Goal: Check status: Check status

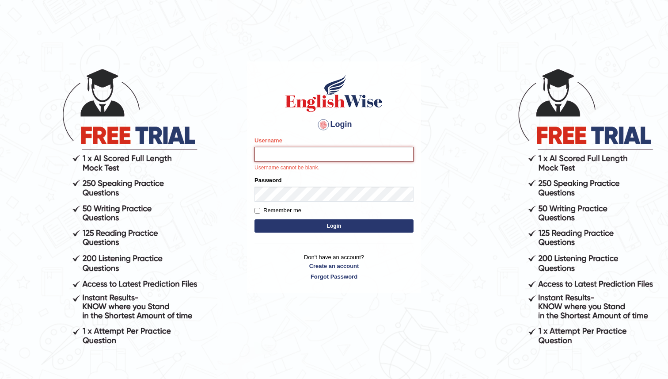
type input "maratais_parramatta"
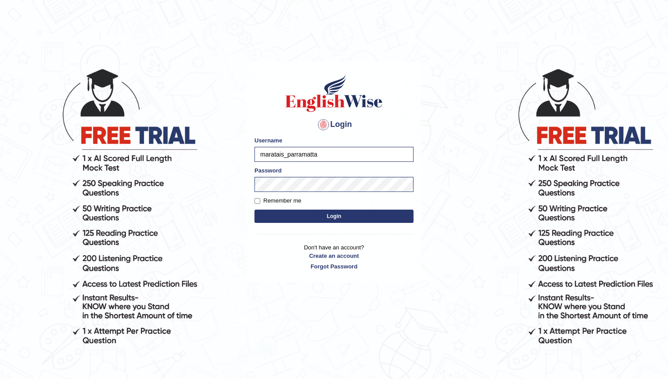
click at [331, 216] on button "Login" at bounding box center [334, 216] width 159 height 13
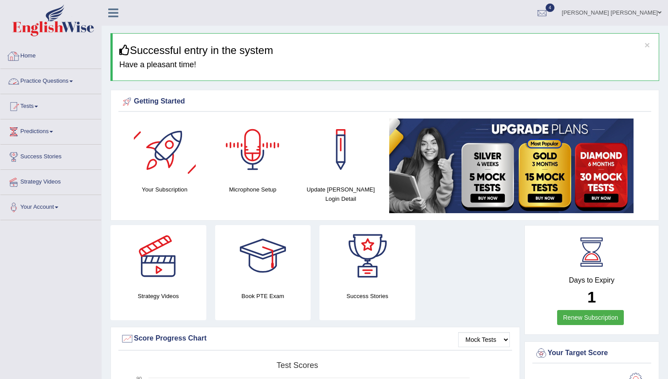
click at [52, 81] on link "Practice Questions" at bounding box center [50, 80] width 101 height 22
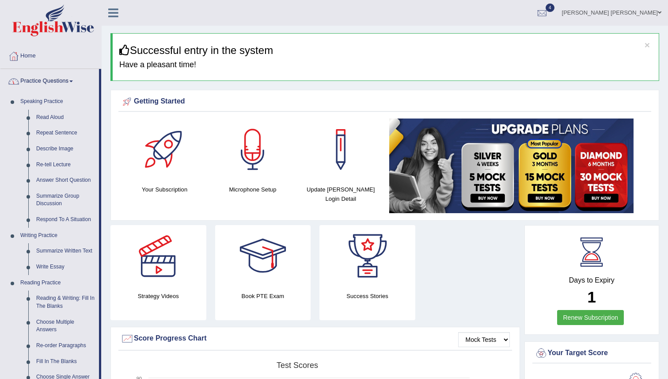
click at [46, 82] on link "Practice Questions" at bounding box center [49, 80] width 99 height 22
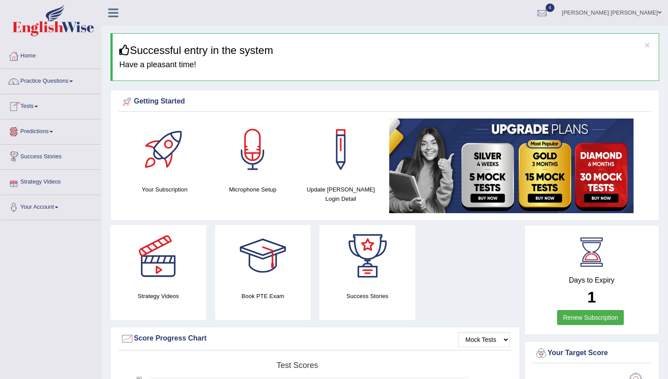
click at [34, 109] on link "Tests" at bounding box center [50, 105] width 101 height 22
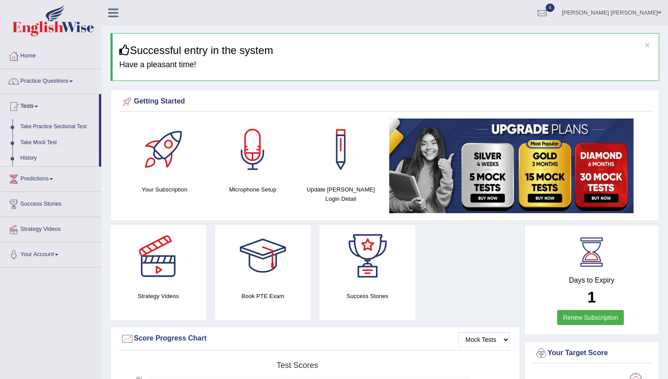
click at [34, 159] on link "History" at bounding box center [57, 158] width 83 height 16
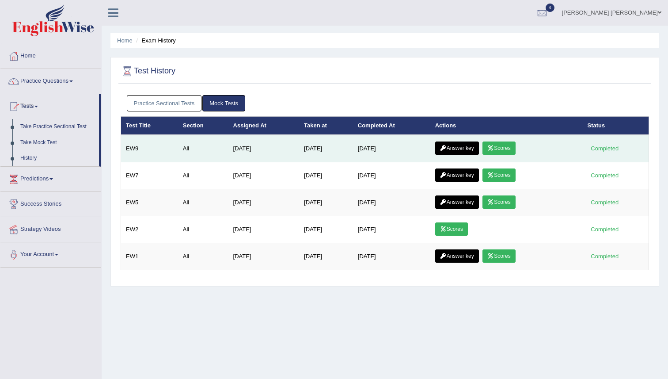
click at [501, 152] on link "Scores" at bounding box center [499, 147] width 33 height 13
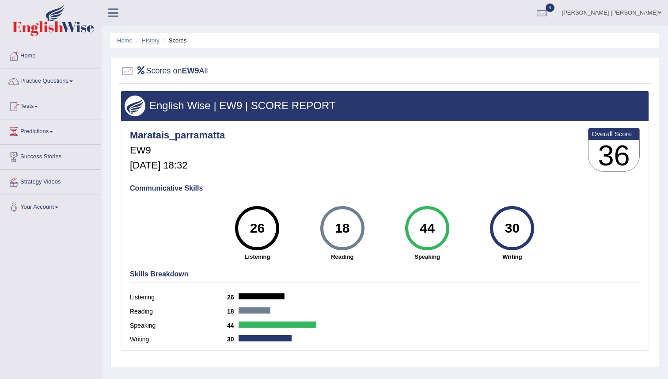
click at [149, 42] on link "History" at bounding box center [151, 40] width 18 height 7
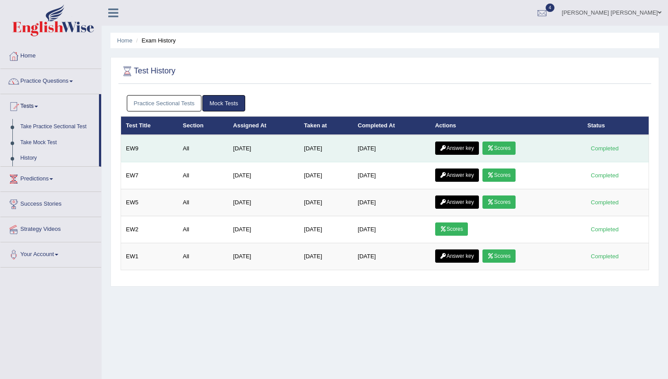
click at [449, 149] on link "Answer key" at bounding box center [457, 147] width 44 height 13
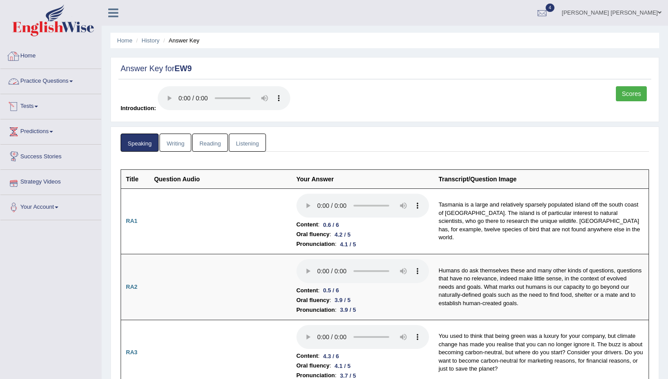
click at [26, 54] on link "Home" at bounding box center [50, 55] width 101 height 22
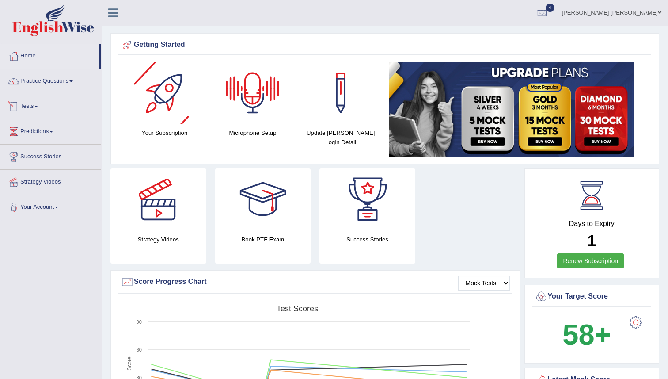
click at [38, 107] on link "Tests" at bounding box center [50, 105] width 101 height 22
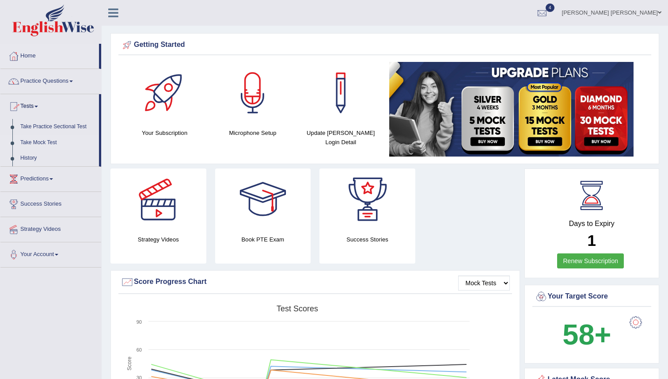
click at [43, 142] on link "Take Mock Test" at bounding box center [57, 143] width 83 height 16
